Goal: Check status: Check status

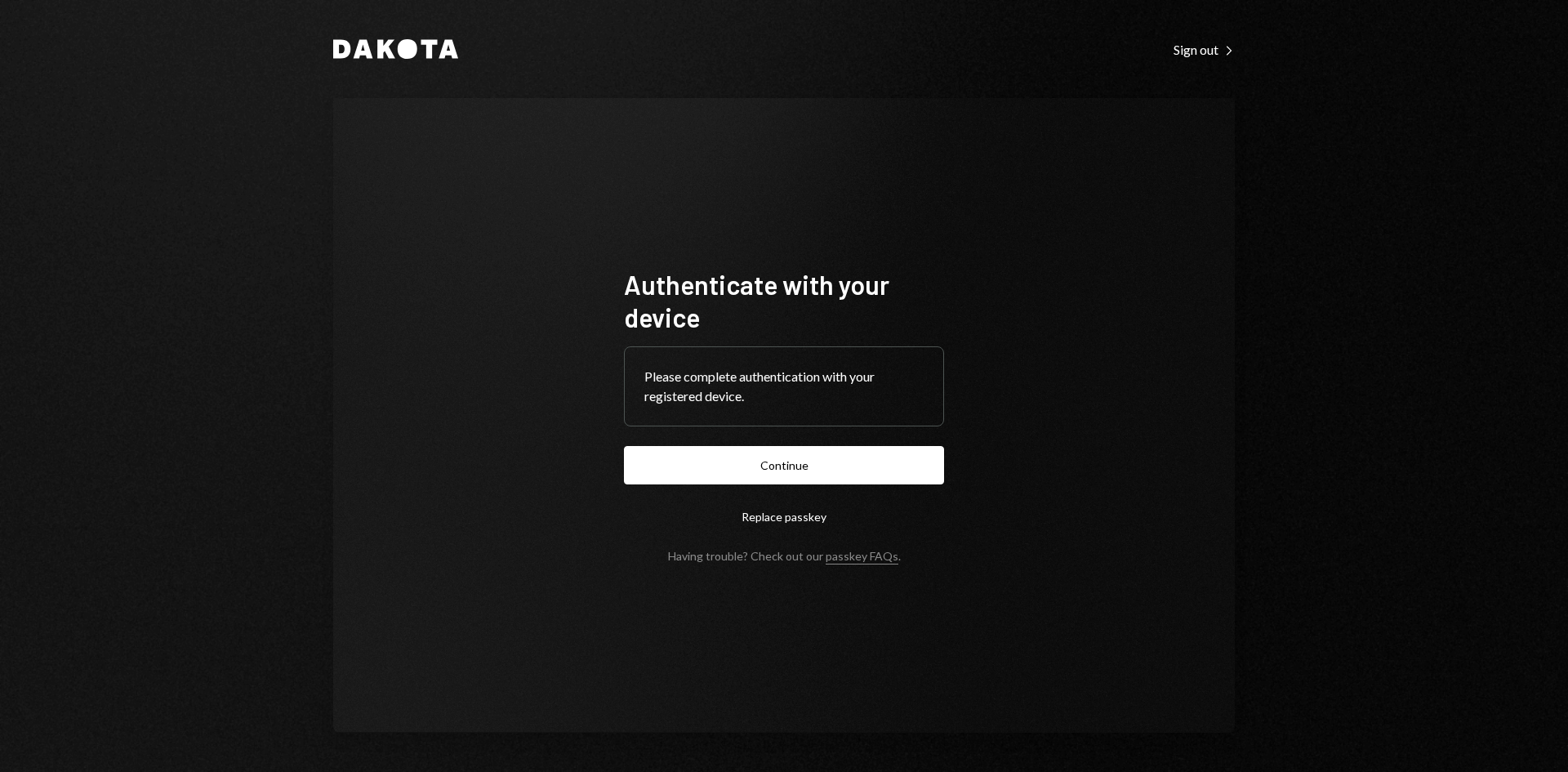
click at [769, 454] on button "Continue" at bounding box center [784, 465] width 320 height 38
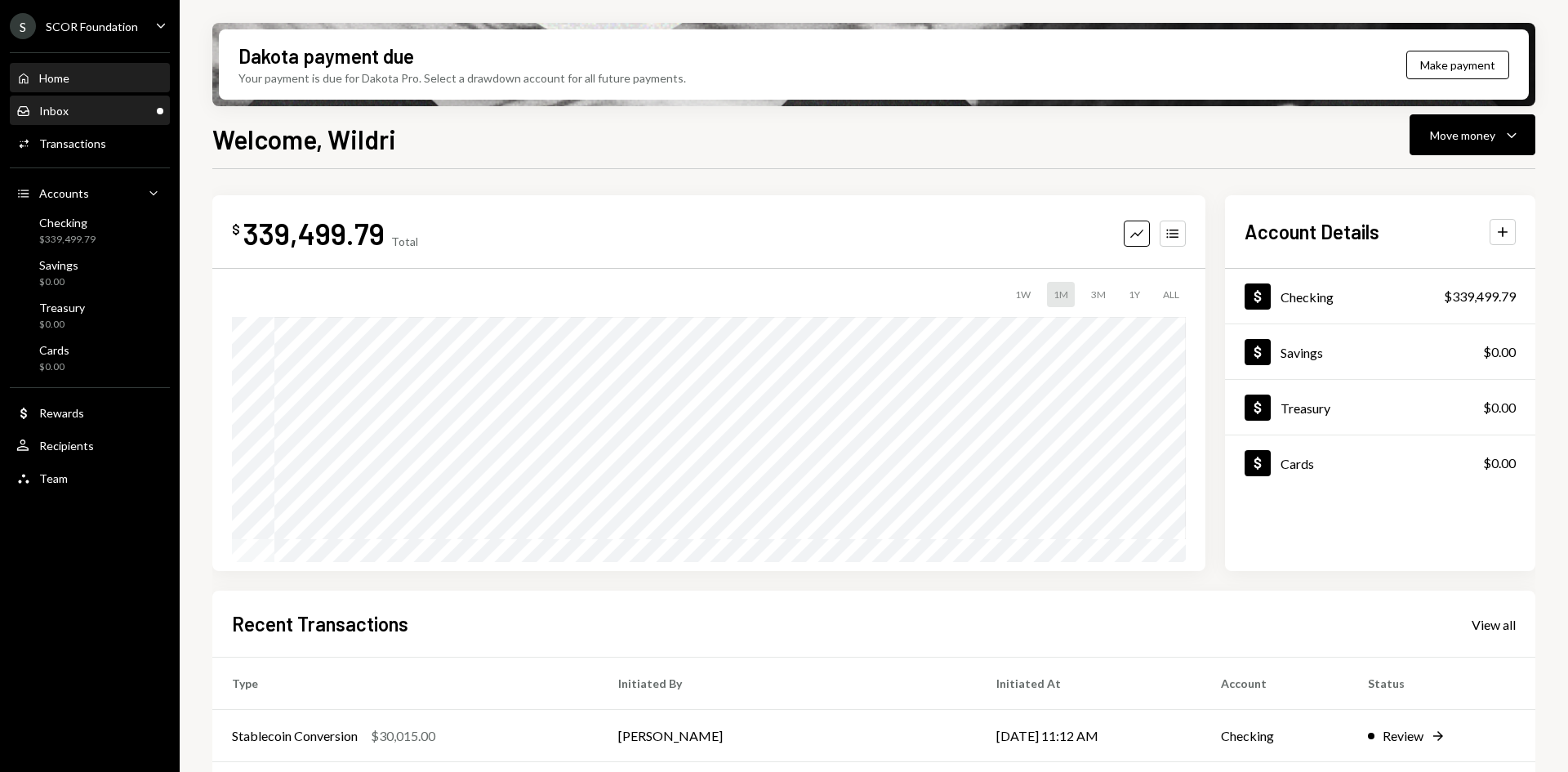
click at [116, 118] on div "Inbox Inbox" at bounding box center [90, 111] width 147 height 15
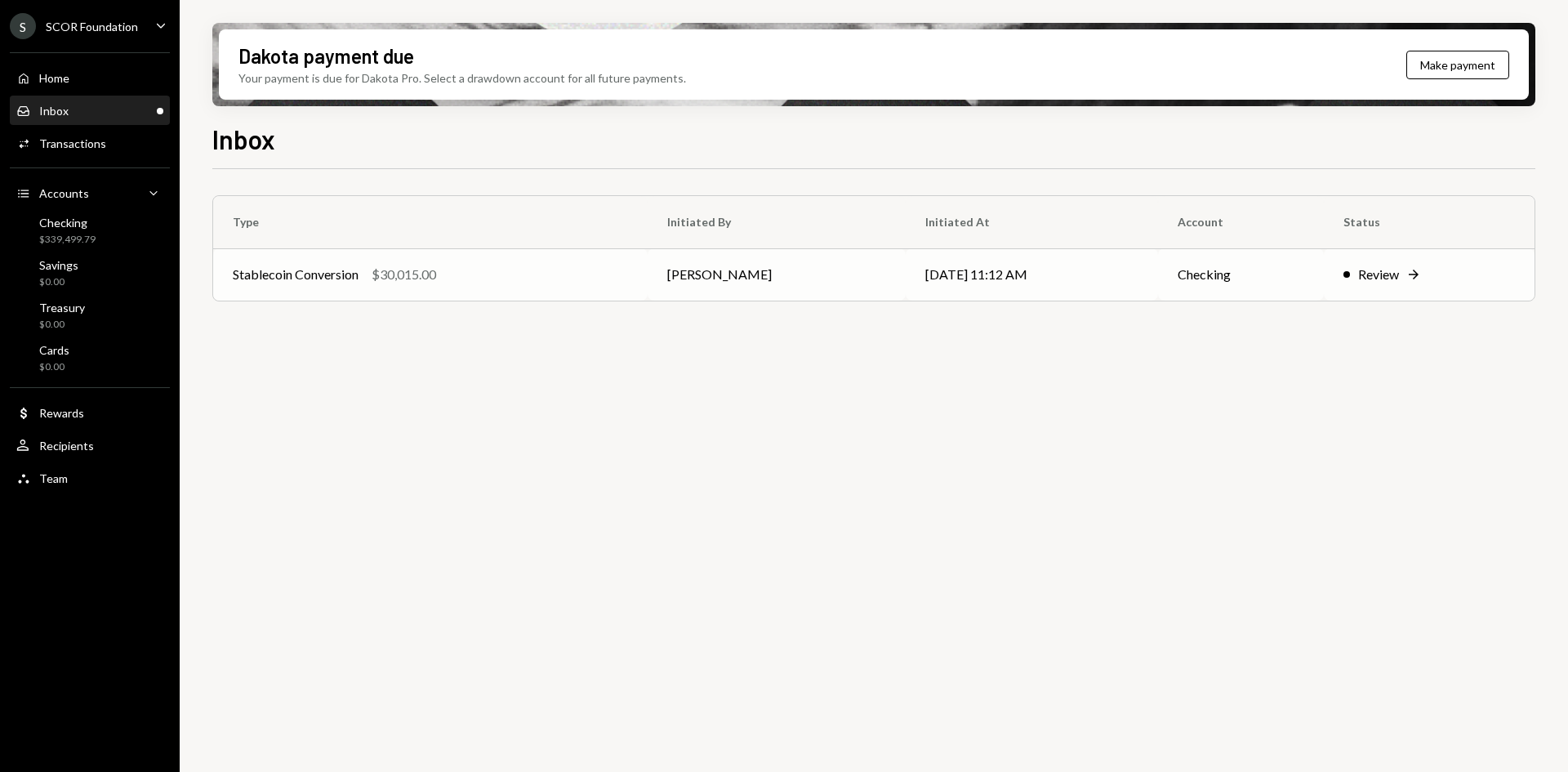
click at [628, 275] on td "Stablecoin Conversion $30,015.00" at bounding box center [430, 274] width 434 height 53
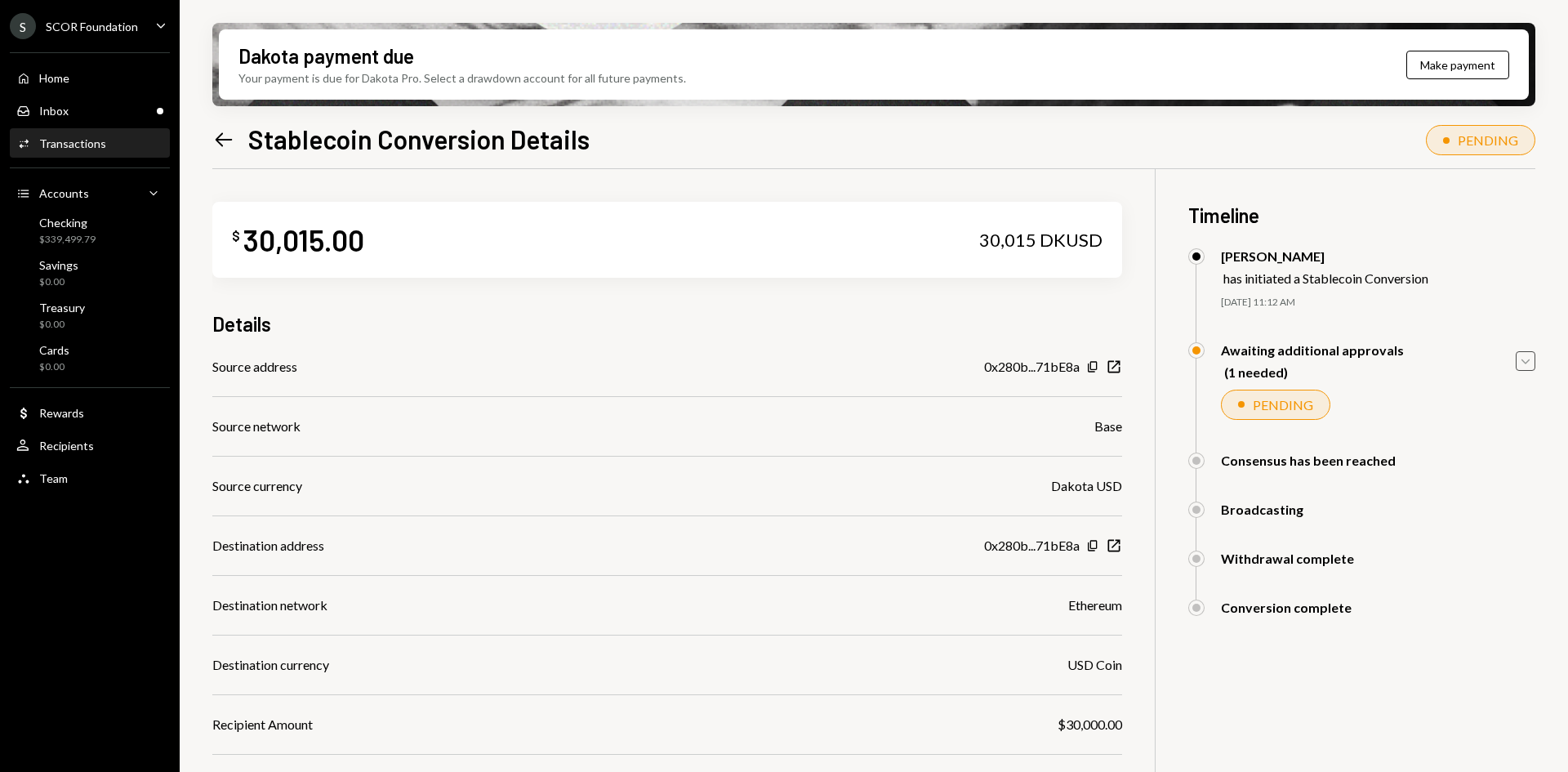
click at [1522, 358] on icon "Caret Down" at bounding box center [1526, 361] width 18 height 18
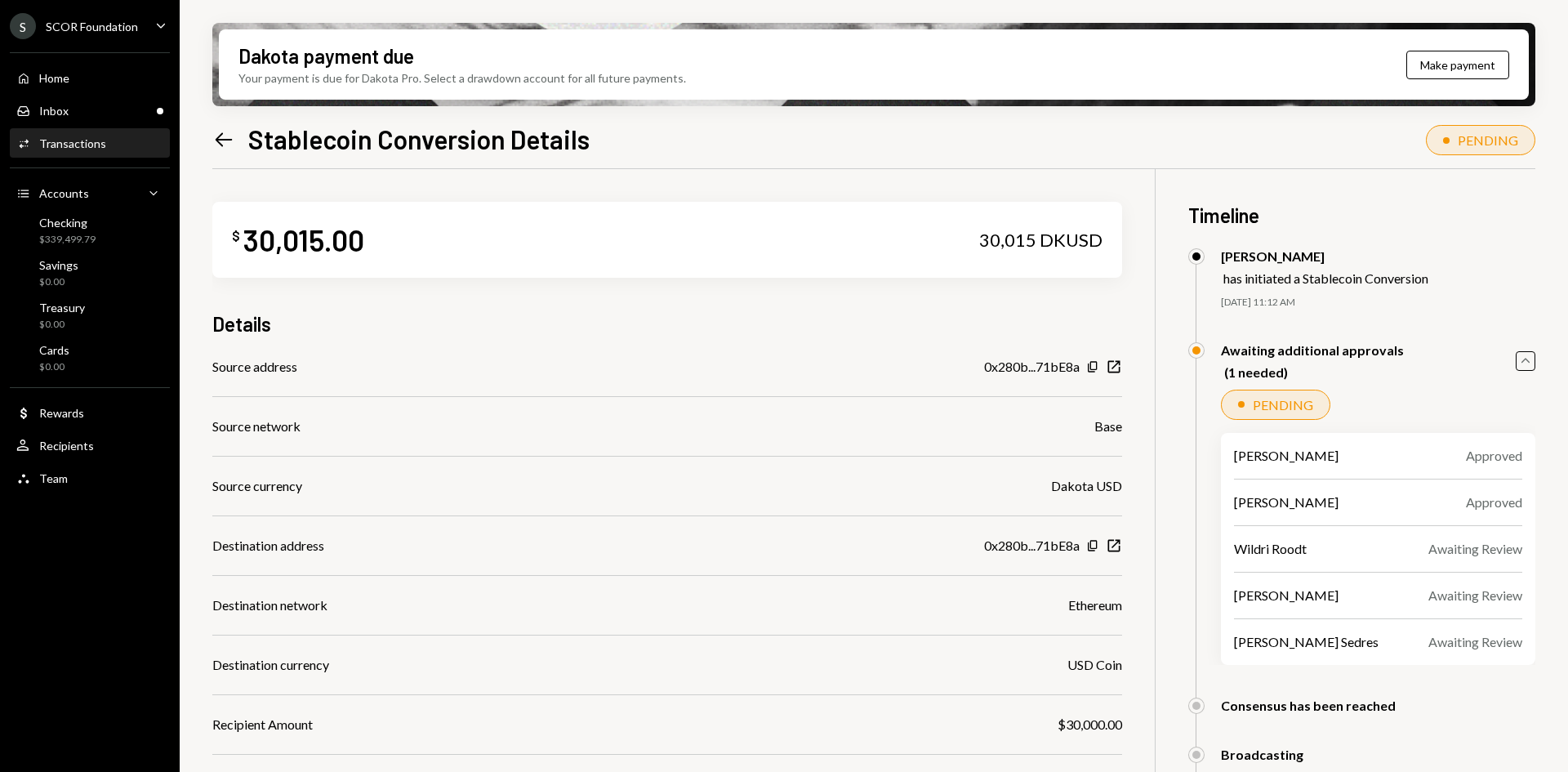
drag, startPoint x: 1525, startPoint y: 358, endPoint x: 1484, endPoint y: 363, distance: 41.3
click at [1525, 358] on icon "Caret Up" at bounding box center [1526, 361] width 18 height 18
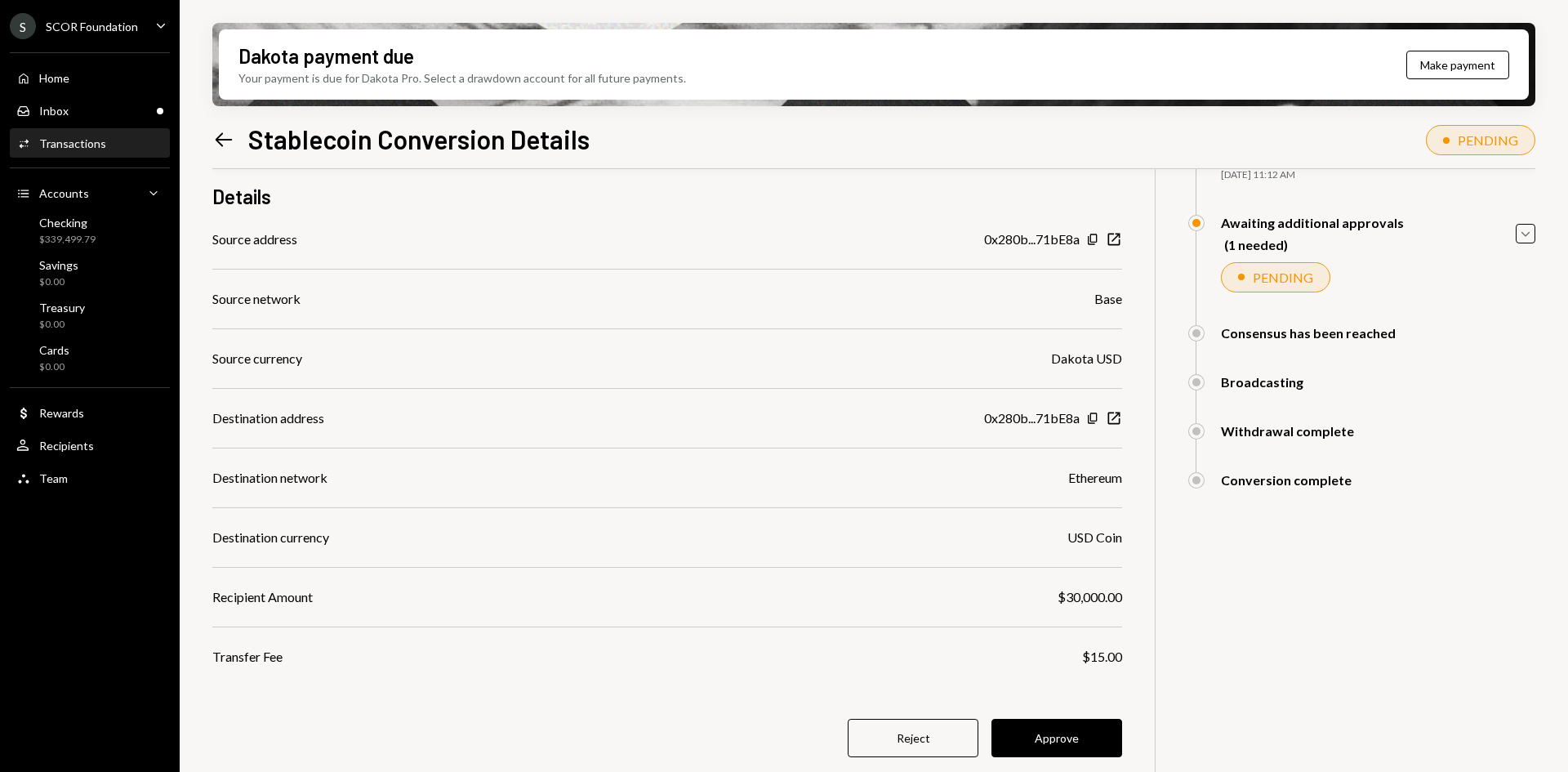
scroll to position [131, 0]
click at [1116, 238] on icon "New Window" at bounding box center [1114, 236] width 17 height 17
click at [1090, 416] on icon "Copy" at bounding box center [1093, 415] width 13 height 13
click at [1050, 723] on button "Approve" at bounding box center [1056, 735] width 131 height 38
